Goal: Task Accomplishment & Management: Use online tool/utility

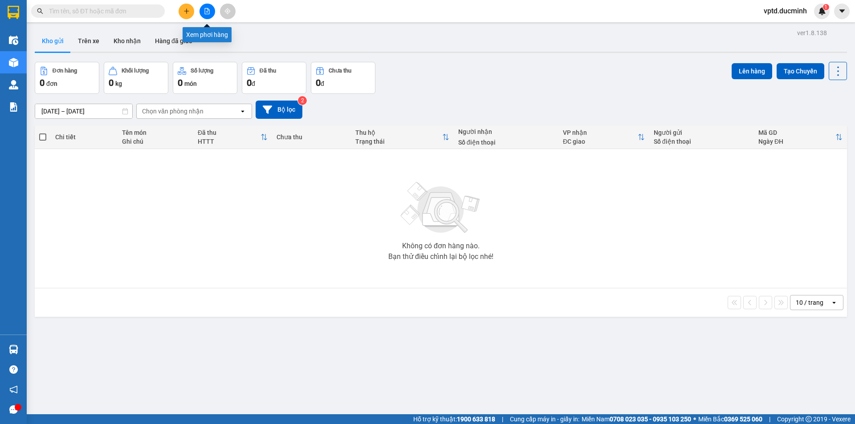
click at [202, 8] on button at bounding box center [208, 12] width 16 height 16
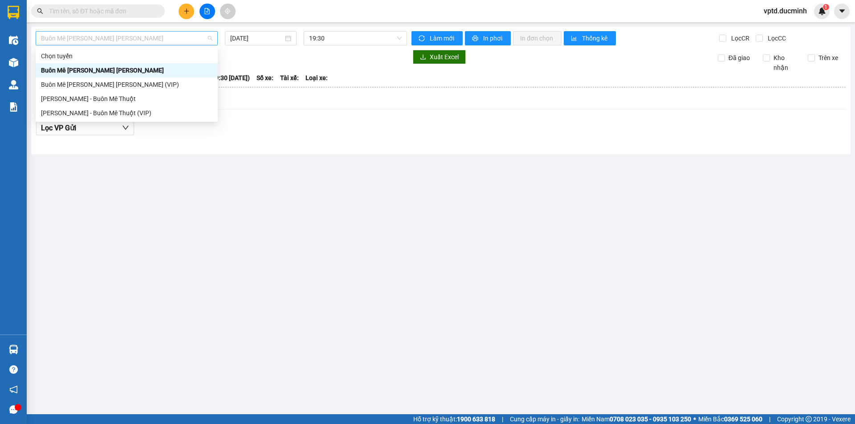
click at [185, 39] on span "Buôn Mê [PERSON_NAME] [PERSON_NAME]" at bounding box center [126, 38] width 171 height 13
click at [136, 83] on div "Buôn Mê [PERSON_NAME] [PERSON_NAME] (VIP)" at bounding box center [126, 85] width 171 height 10
type input "[DATE]"
